Goal: Task Accomplishment & Management: Use online tool/utility

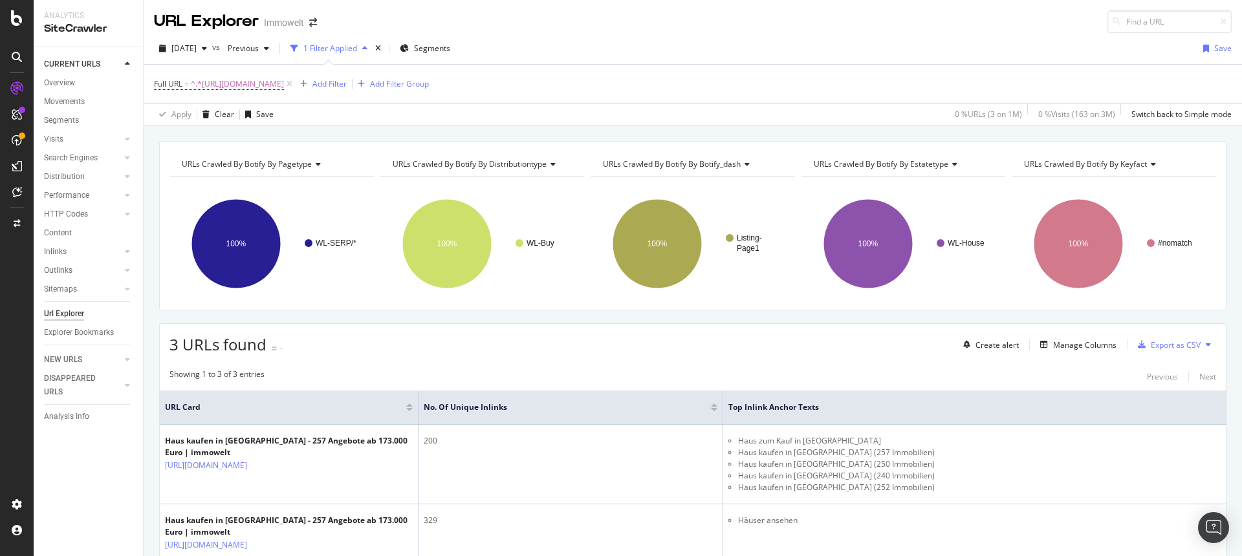
scroll to position [8, 0]
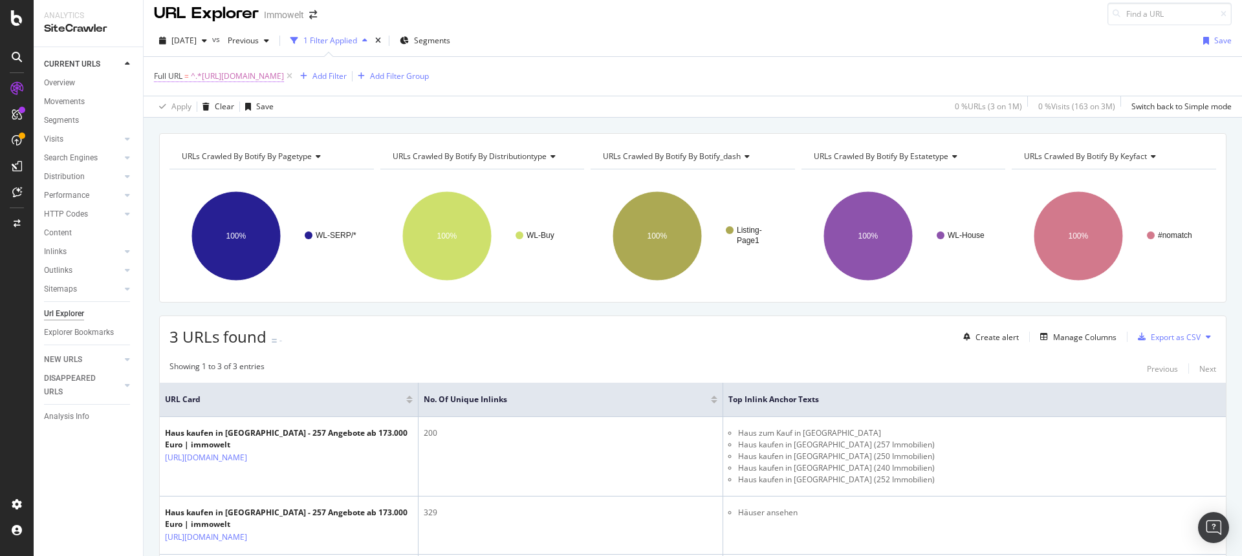
click at [284, 74] on span "^.*[URL][DOMAIN_NAME]" at bounding box center [237, 76] width 93 height 18
click at [299, 129] on icon at bounding box center [297, 129] width 7 height 9
click at [263, 129] on input "text" at bounding box center [236, 130] width 141 height 21
paste input "Keyword URL Position Inlinks Number of objects"
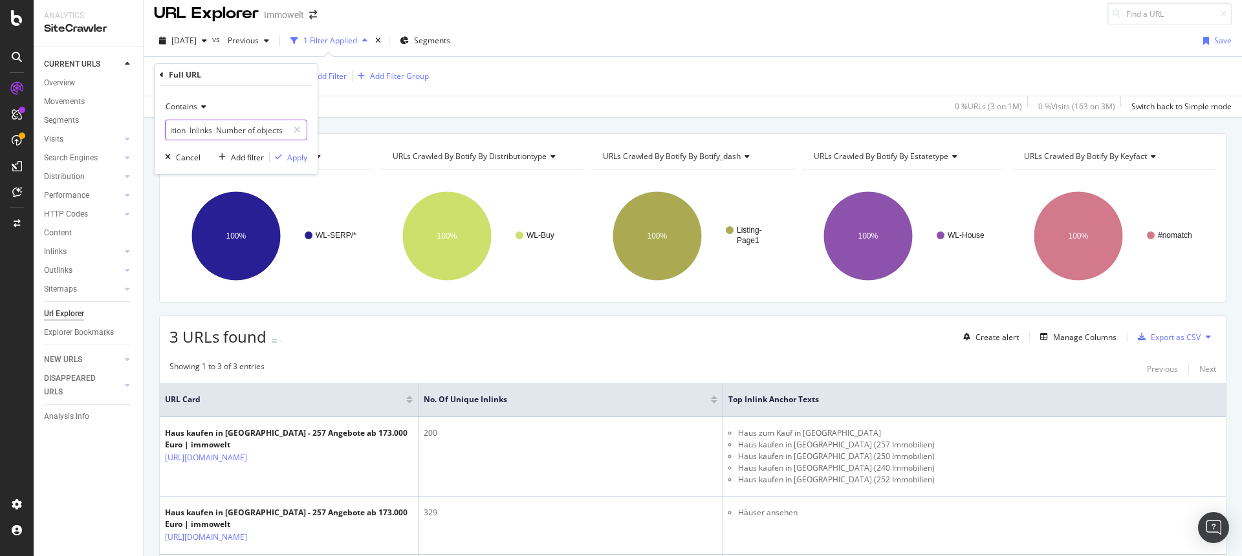
type input "Keyword URL Position Inlinks Number of objects"
click at [300, 127] on icon at bounding box center [297, 129] width 7 height 9
click at [266, 129] on input "text" at bounding box center [236, 130] width 141 height 21
paste input "[URL][DOMAIN_NAME]"
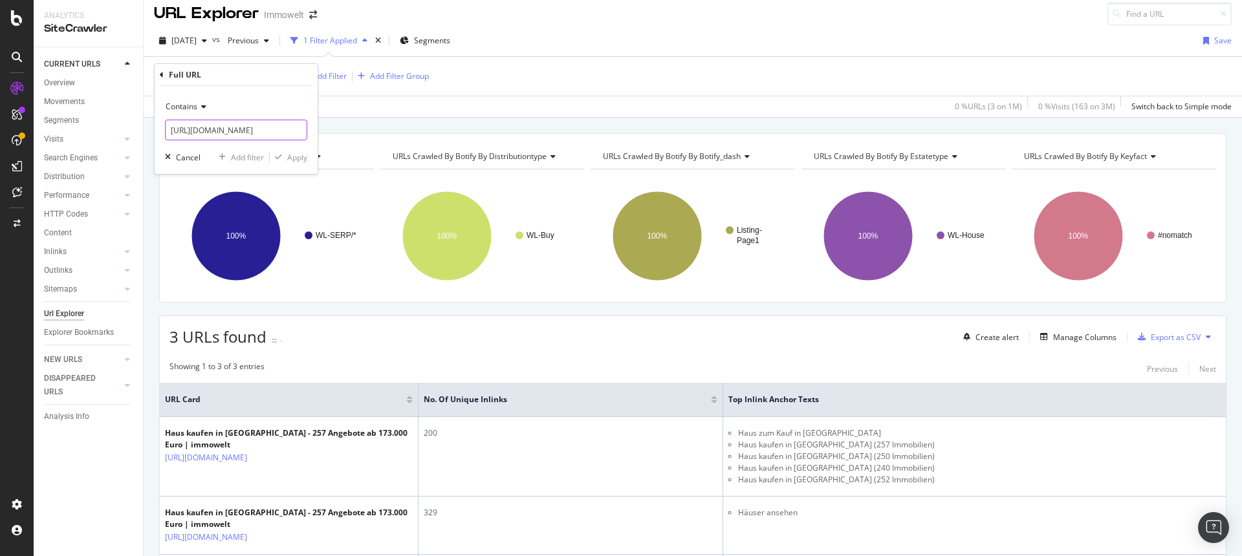
scroll to position [0, 235]
type input "[URL][DOMAIN_NAME]"
click at [295, 154] on div "Apply" at bounding box center [297, 157] width 20 height 11
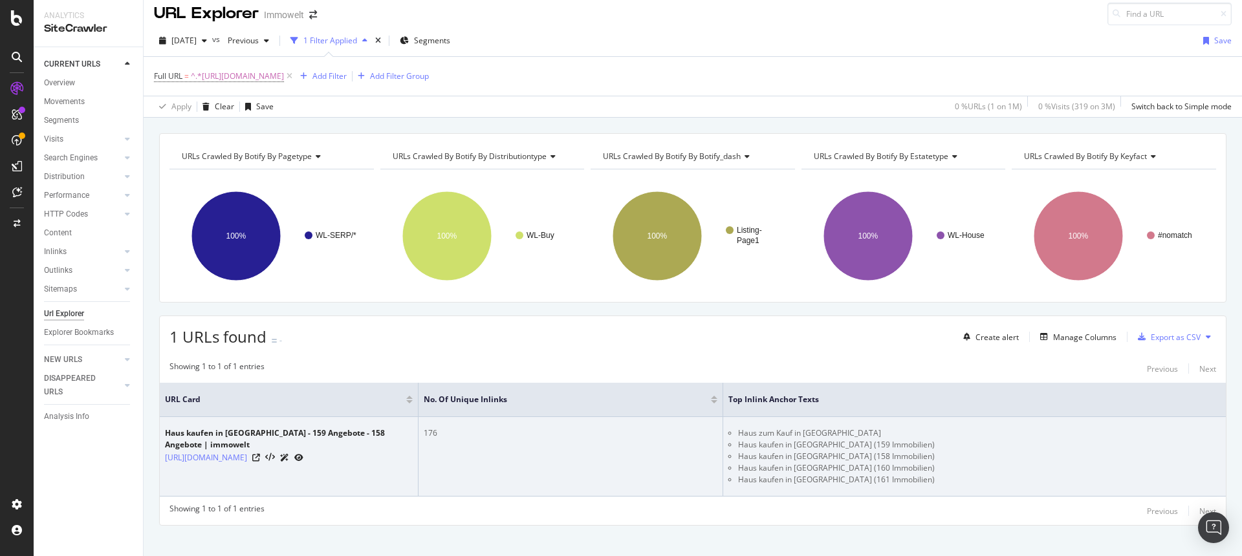
scroll to position [5, 0]
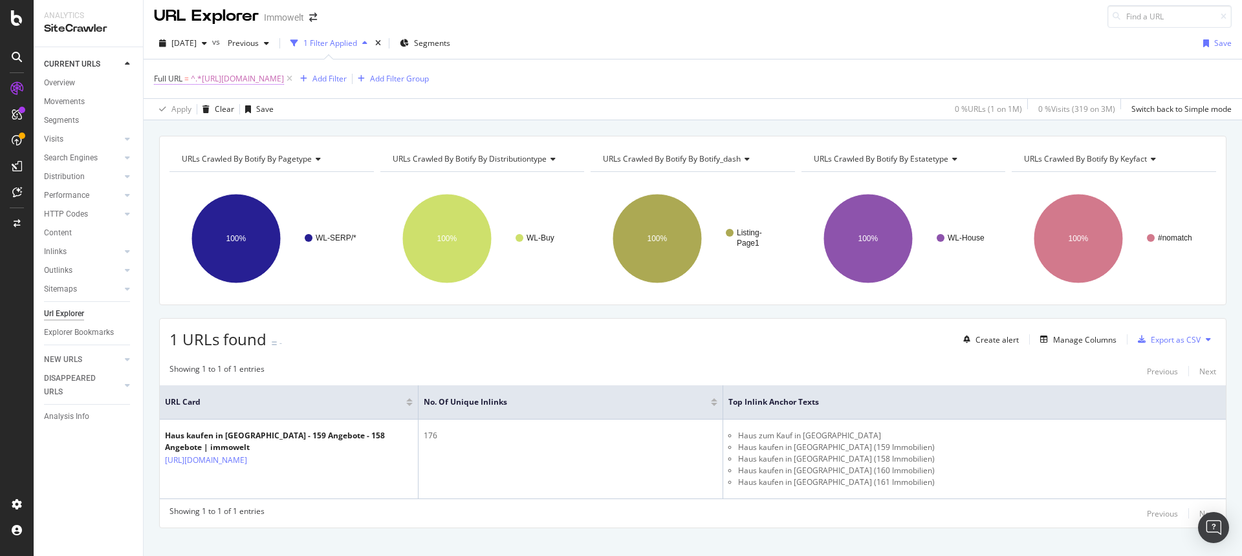
click at [284, 80] on span "^.*[URL][DOMAIN_NAME]" at bounding box center [237, 79] width 93 height 18
click at [301, 130] on div at bounding box center [297, 132] width 19 height 21
click at [255, 132] on input "text" at bounding box center [236, 132] width 141 height 21
paste input "[URL][DOMAIN_NAME]"
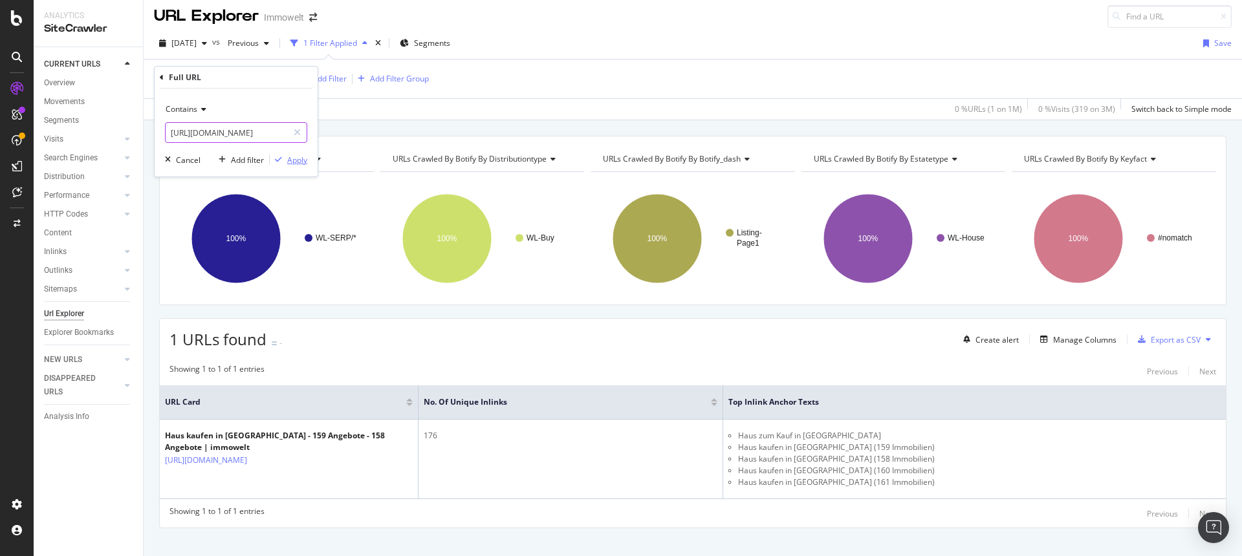
type input "[URL][DOMAIN_NAME]"
click at [290, 158] on div "Apply" at bounding box center [297, 160] width 20 height 11
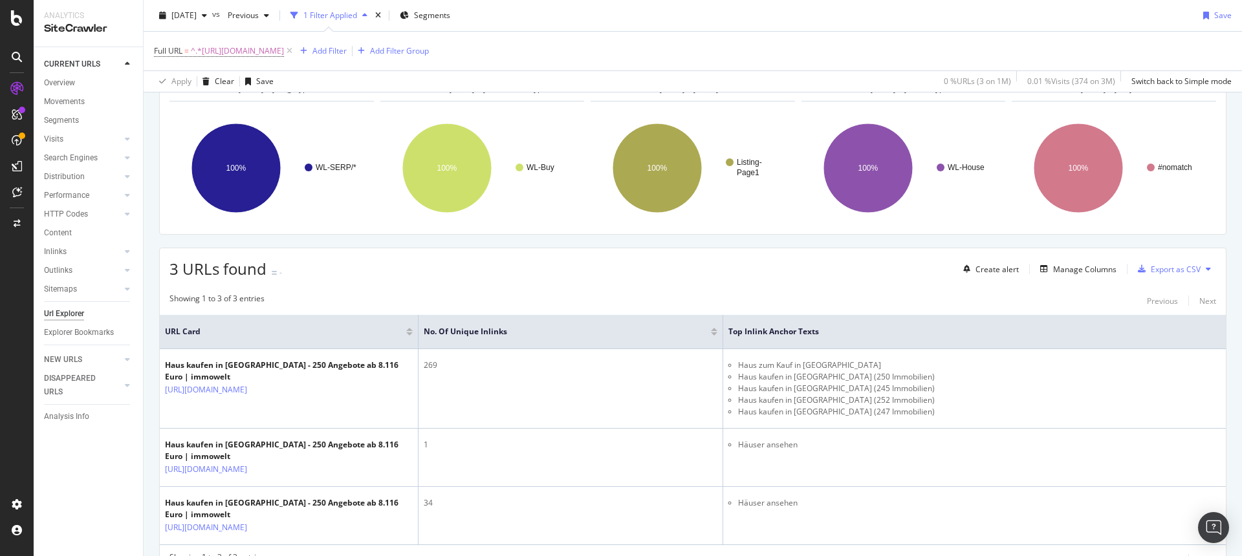
scroll to position [73, 0]
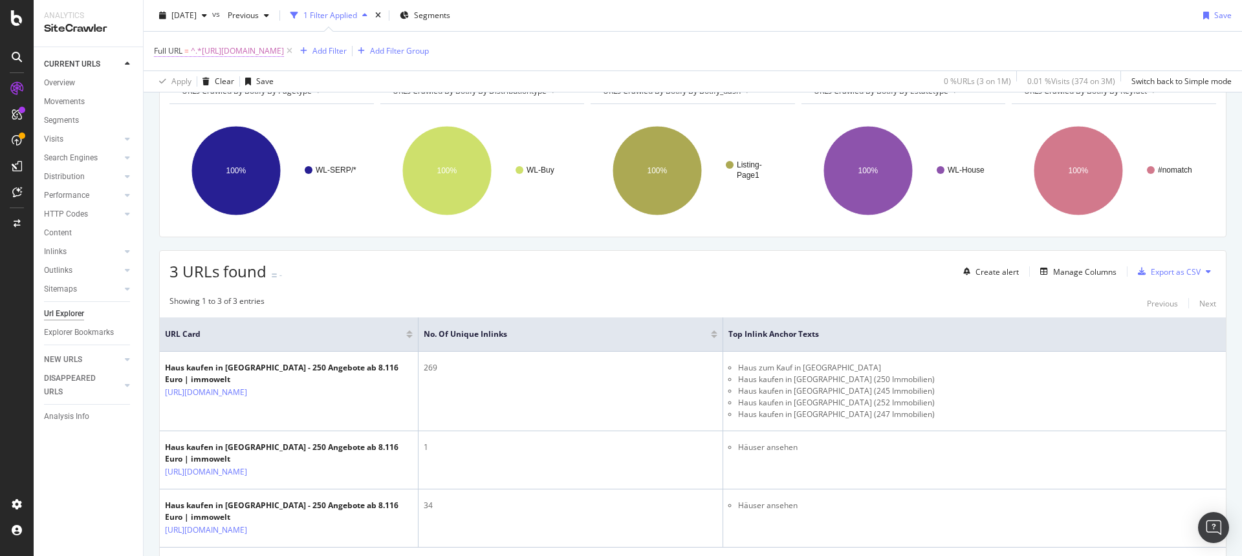
click at [284, 48] on span "^.*[URL][DOMAIN_NAME]" at bounding box center [237, 51] width 93 height 18
click at [300, 103] on icon at bounding box center [297, 104] width 7 height 9
click at [246, 104] on input "text" at bounding box center [236, 104] width 141 height 21
paste input "[URL][DOMAIN_NAME]"
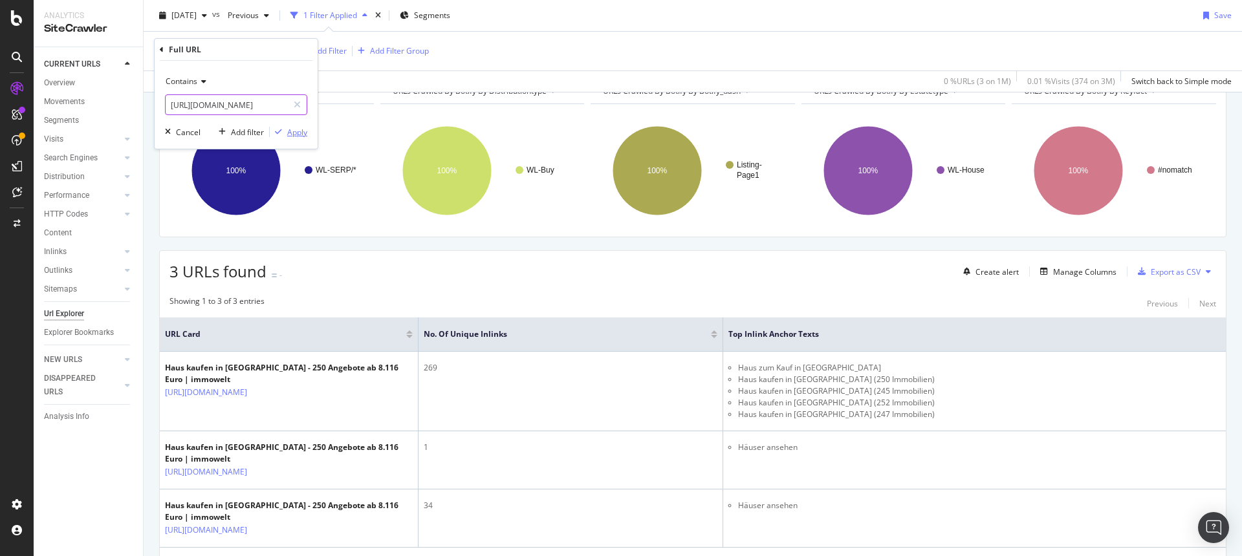
type input "[URL][DOMAIN_NAME]"
click at [292, 135] on div "Apply" at bounding box center [297, 132] width 20 height 11
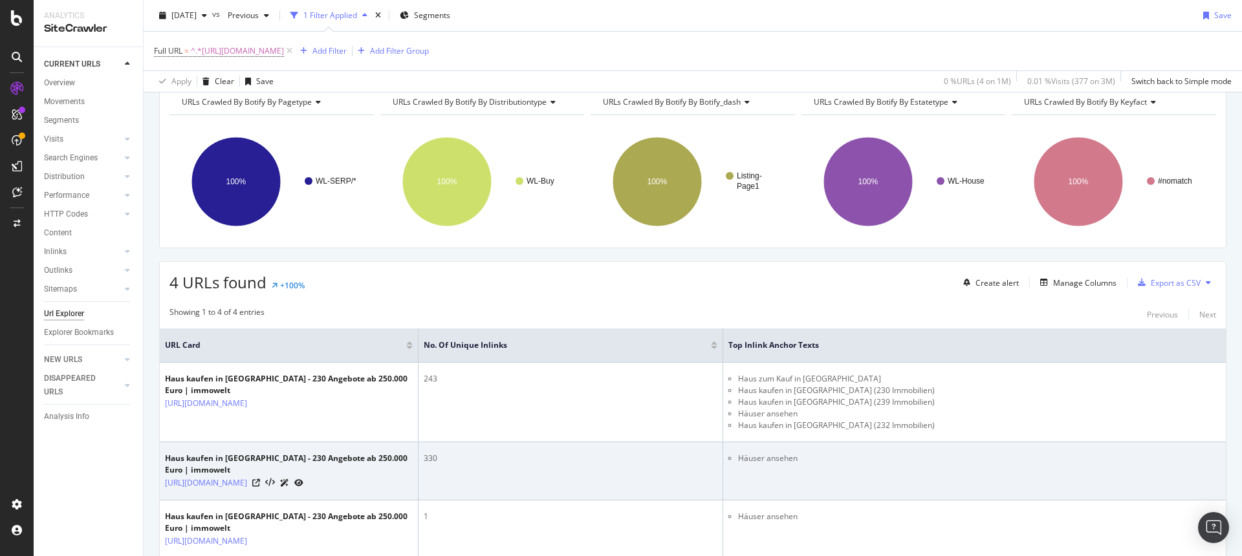
scroll to position [72, 0]
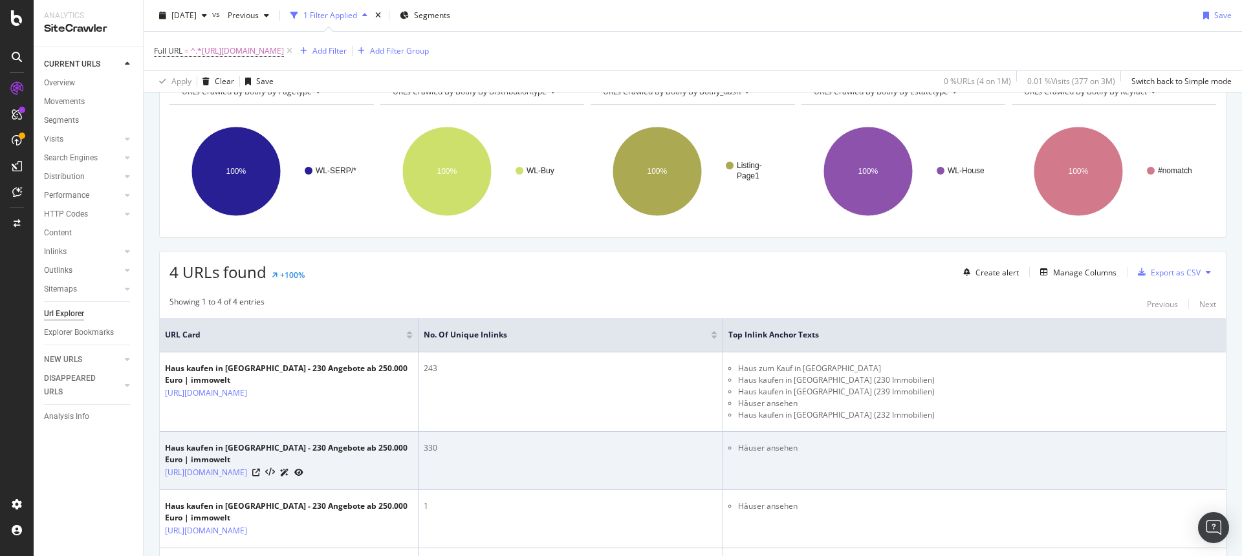
click at [303, 477] on icon at bounding box center [298, 473] width 9 height 8
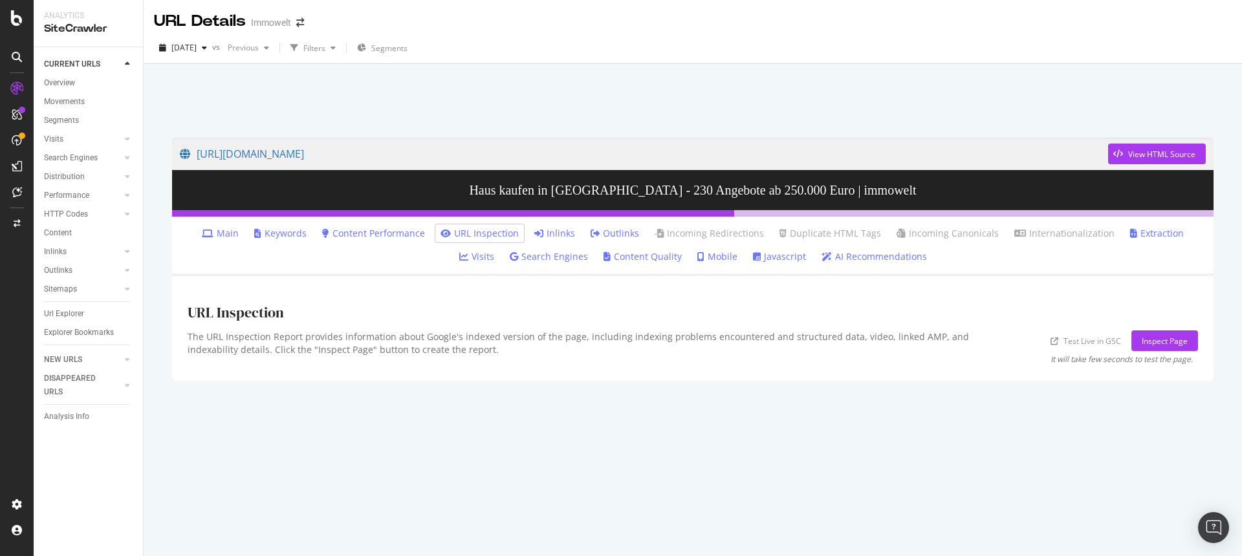
click at [534, 235] on icon at bounding box center [538, 233] width 9 height 9
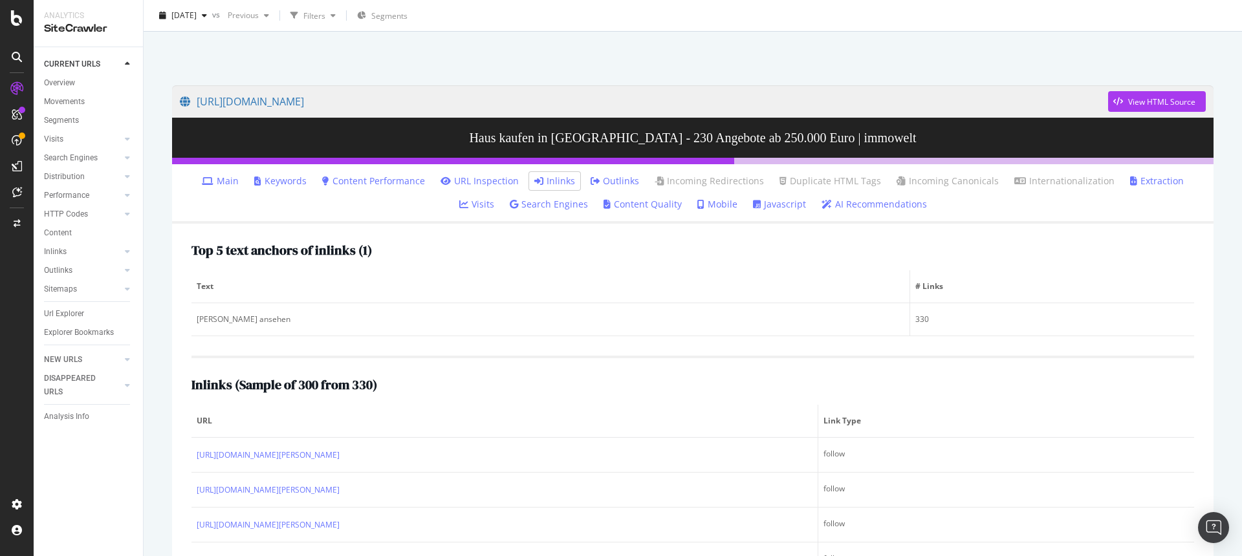
scroll to position [92, 0]
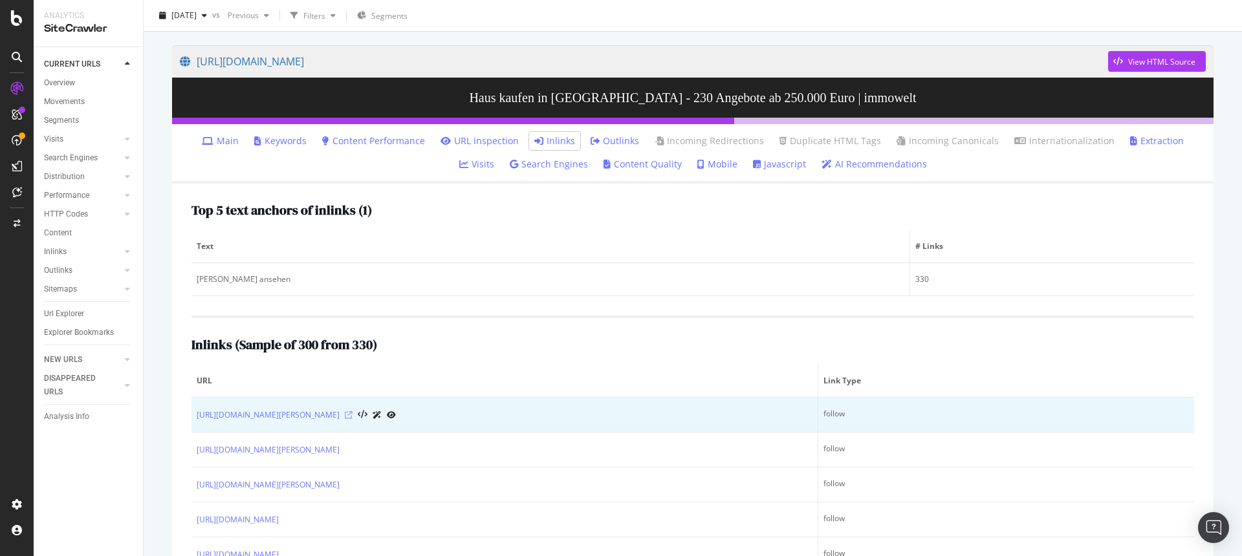
click at [352, 416] on icon at bounding box center [349, 415] width 8 height 8
